Goal: Task Accomplishment & Management: Use online tool/utility

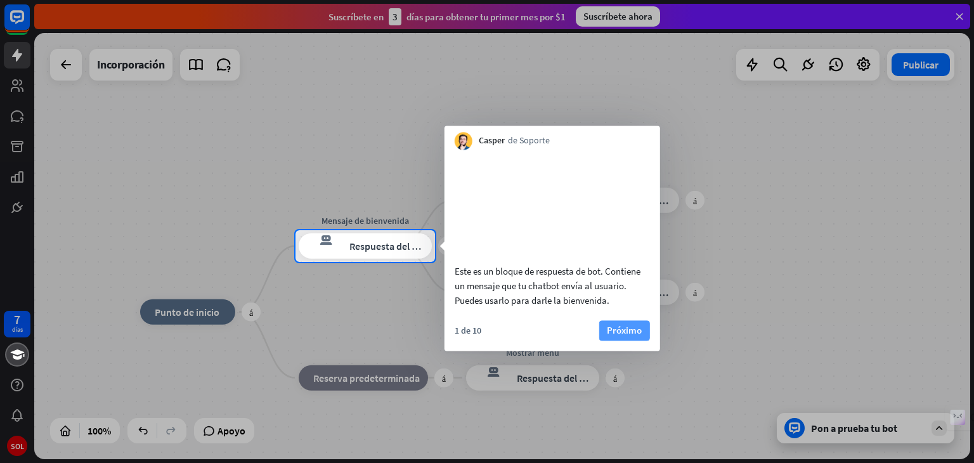
click at [615, 336] on font "Próximo" at bounding box center [624, 330] width 35 height 12
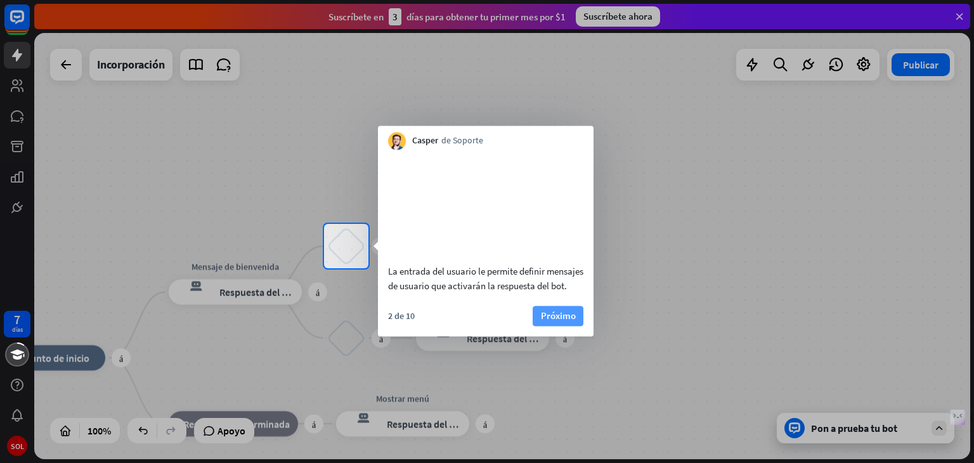
click at [569, 321] on font "Próximo" at bounding box center [558, 315] width 35 height 12
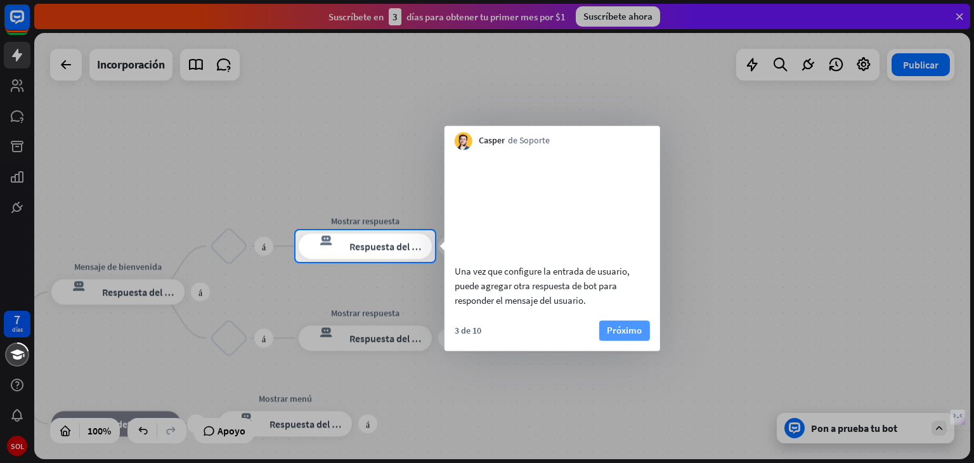
click at [619, 336] on font "Próximo" at bounding box center [624, 330] width 35 height 12
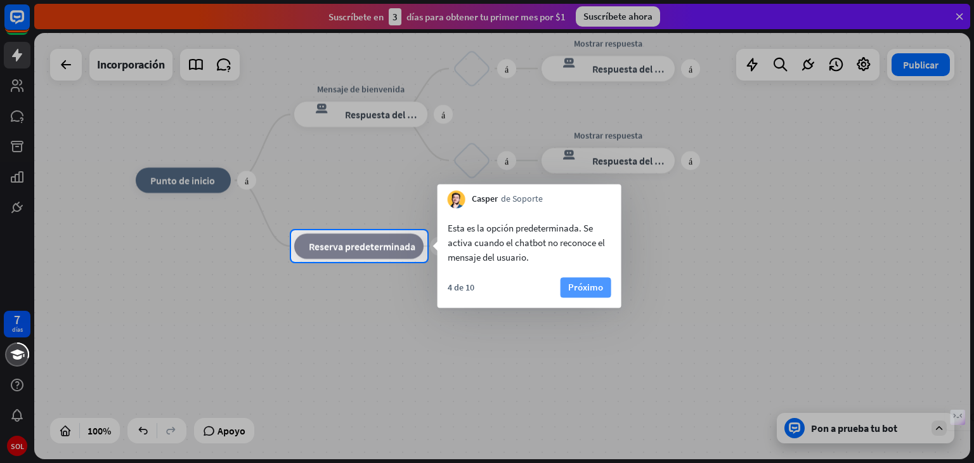
click at [580, 286] on font "Próximo" at bounding box center [585, 287] width 35 height 12
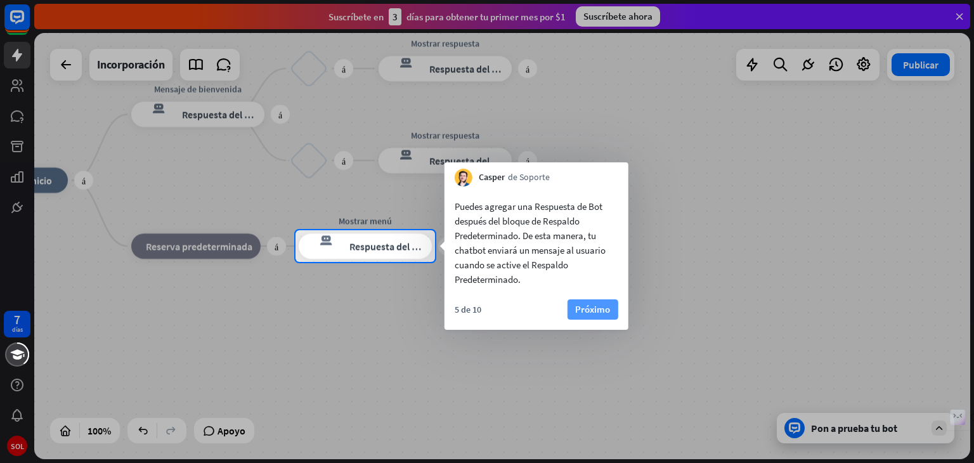
click at [586, 304] on font "Próximo" at bounding box center [592, 309] width 35 height 12
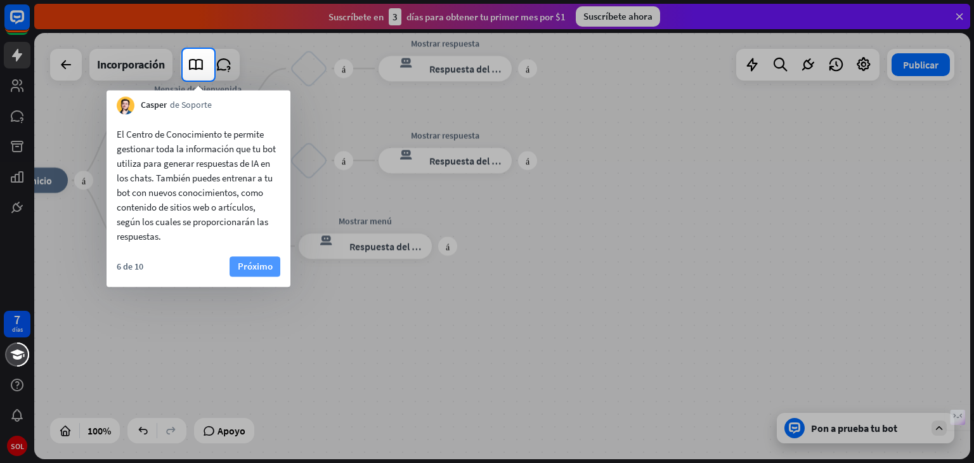
click at [266, 267] on font "Próximo" at bounding box center [255, 266] width 35 height 12
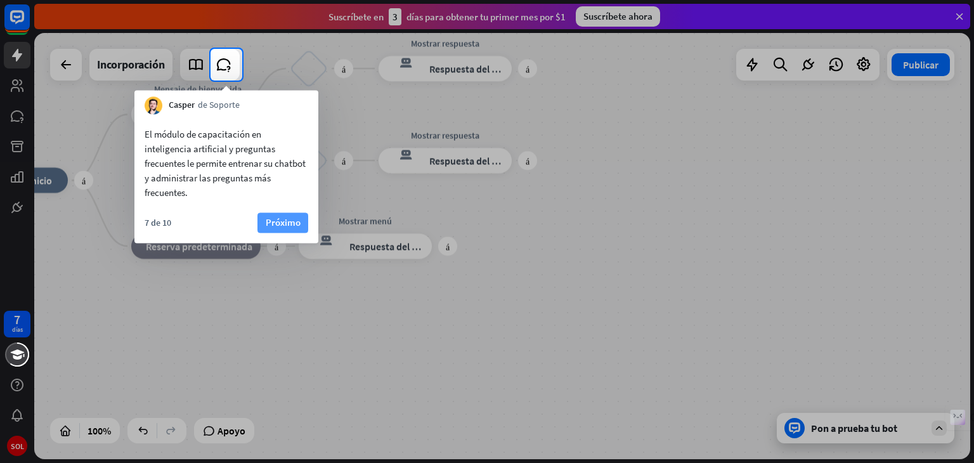
click at [273, 223] on font "Próximo" at bounding box center [283, 222] width 35 height 12
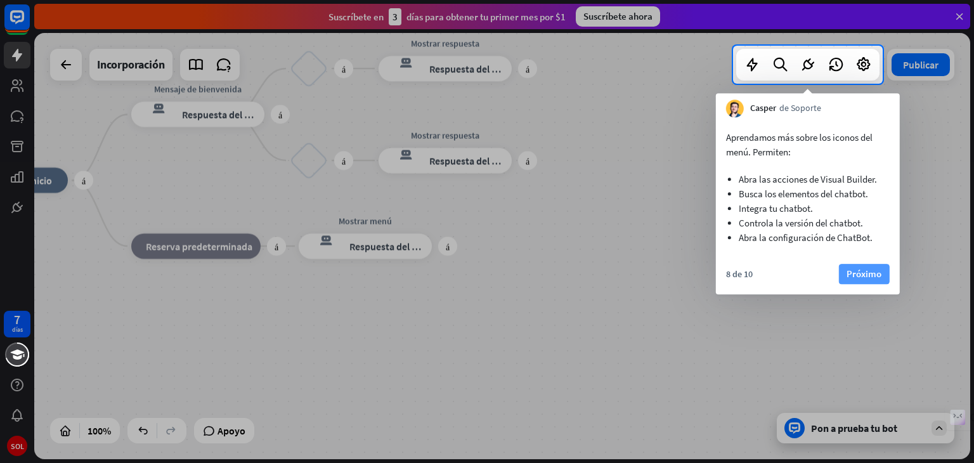
click at [862, 276] on font "Próximo" at bounding box center [863, 273] width 35 height 12
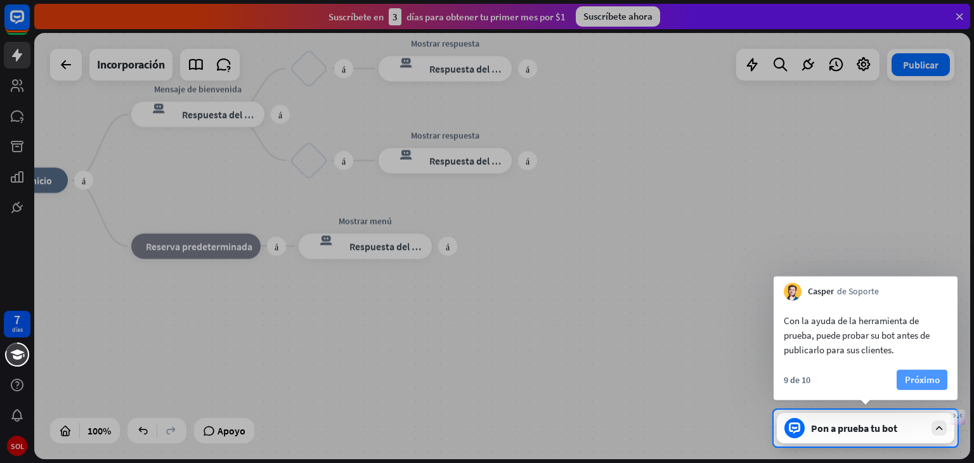
click at [918, 371] on font "Próximo" at bounding box center [922, 380] width 35 height 18
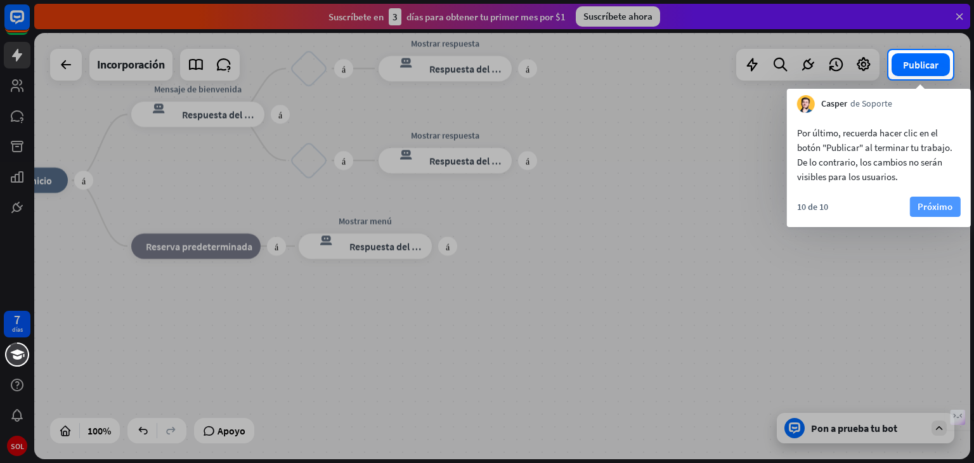
click at [941, 203] on font "Próximo" at bounding box center [934, 206] width 35 height 12
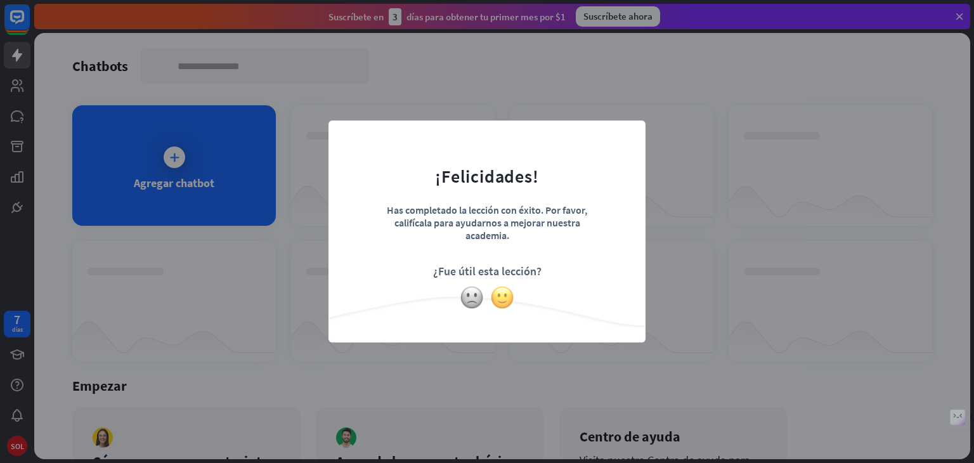
click at [496, 300] on img at bounding box center [502, 297] width 24 height 24
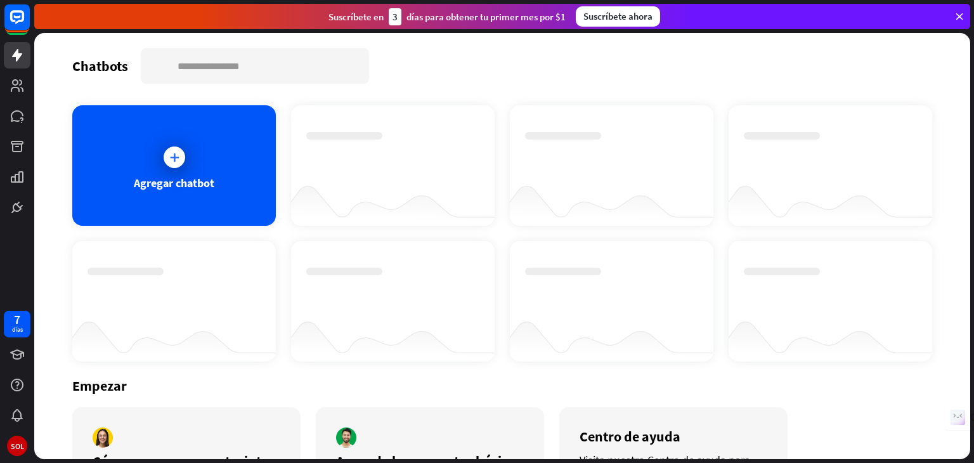
click at [760, 235] on div "Has completado la lección con éxito. Por favor, califícala para ayudarnos a mej…" at bounding box center [487, 231] width 974 height 463
click at [177, 156] on icon at bounding box center [174, 157] width 13 height 13
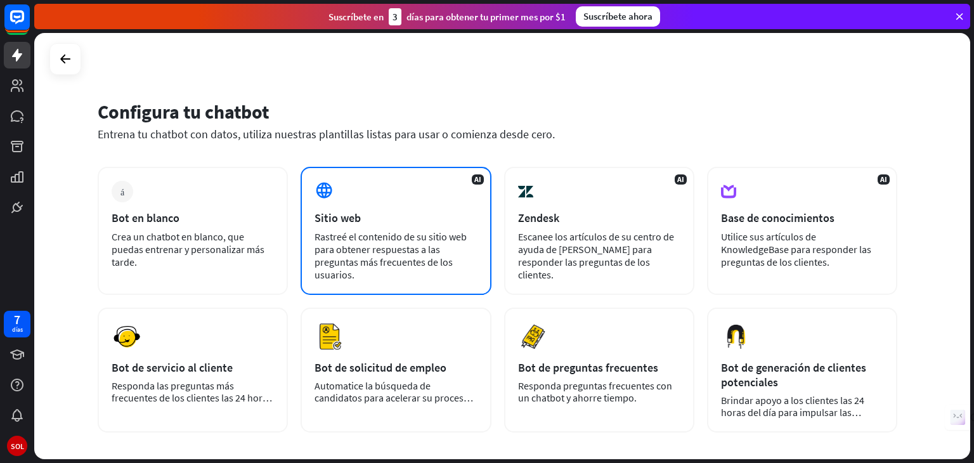
click at [387, 220] on div "Sitio web" at bounding box center [395, 217] width 162 height 15
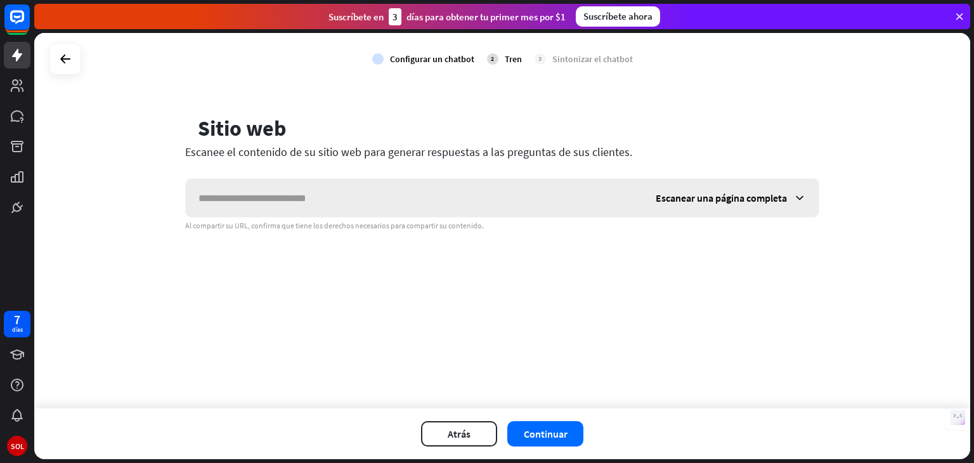
click at [708, 195] on font "Escanear una página completa" at bounding box center [720, 197] width 131 height 13
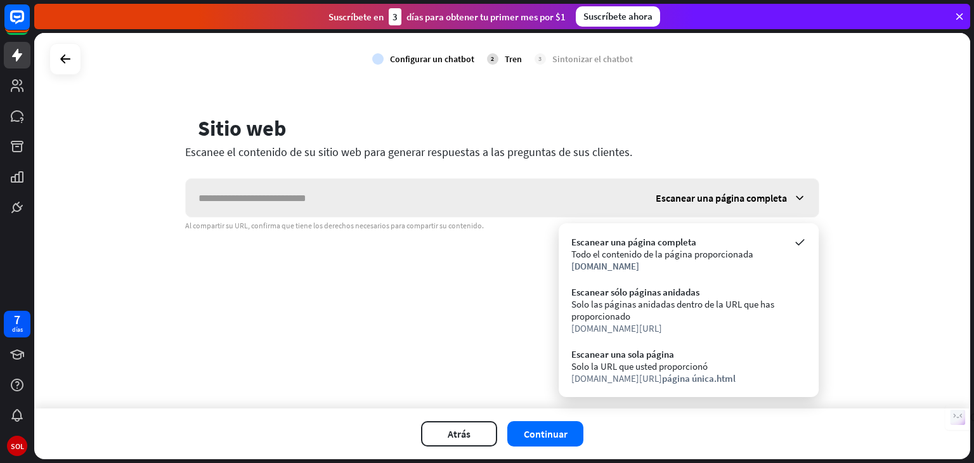
click at [708, 195] on font "Escanear una página completa" at bounding box center [720, 197] width 131 height 13
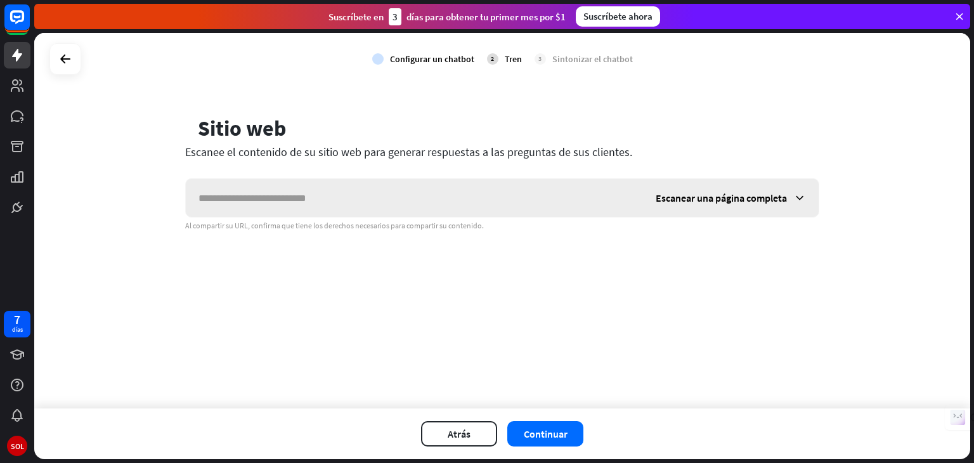
click at [708, 195] on font "Escanear una página completa" at bounding box center [720, 197] width 131 height 13
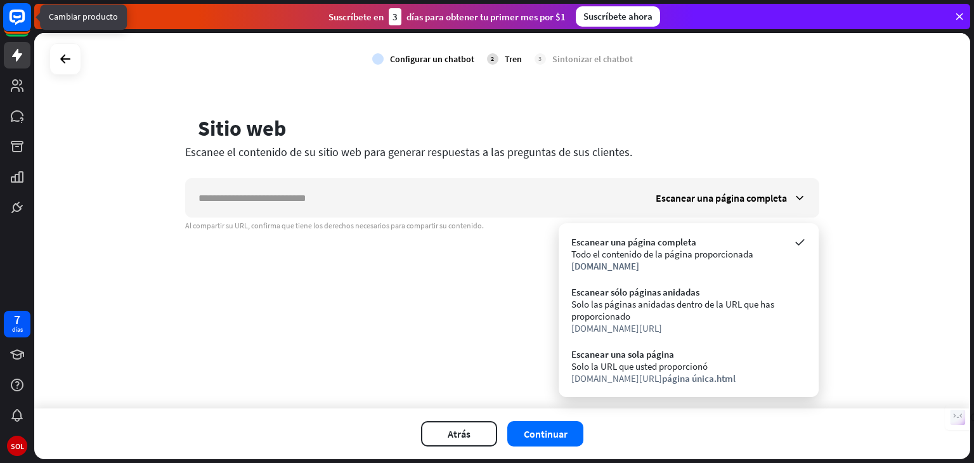
click at [17, 23] on icon at bounding box center [17, 17] width 15 height 15
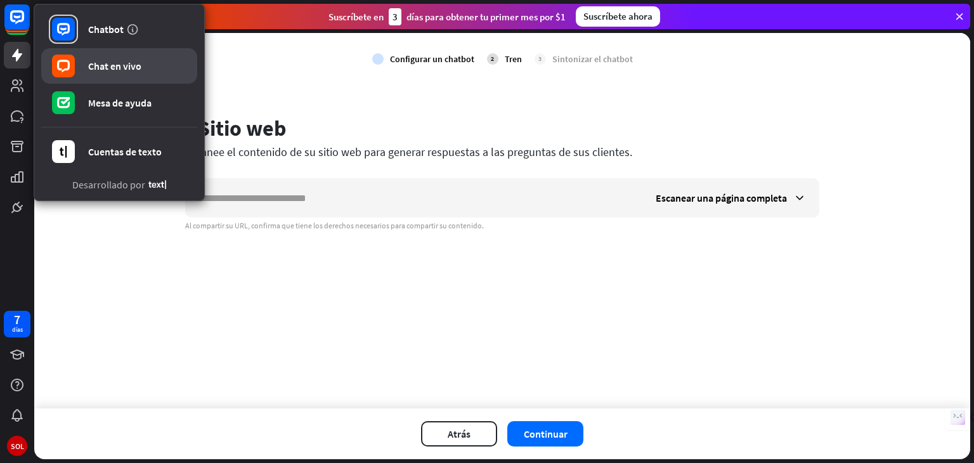
click at [132, 57] on link "Chat en vivo" at bounding box center [119, 65] width 156 height 35
